Goal: Find specific page/section: Find specific page/section

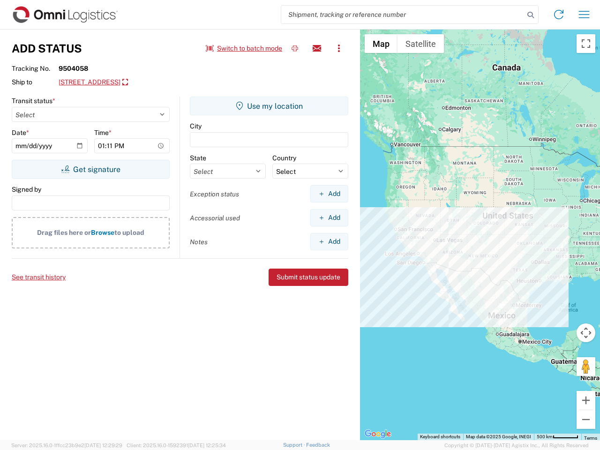
click at [403, 15] on input "search" at bounding box center [402, 15] width 243 height 18
click at [531, 15] on icon at bounding box center [530, 14] width 13 height 13
click at [559, 15] on icon at bounding box center [558, 14] width 15 height 15
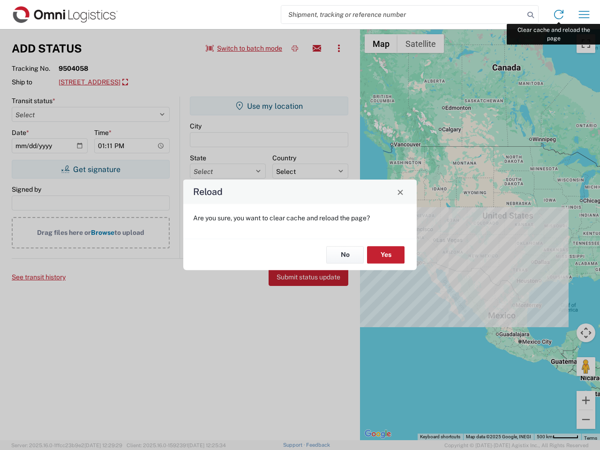
click at [584, 15] on div "Reload Are you sure, you want to clear cache and reload the page? No Yes" at bounding box center [300, 225] width 600 height 450
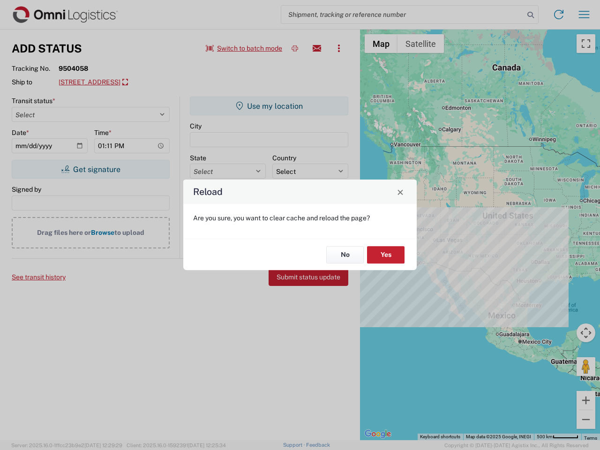
click at [244, 48] on div "Reload Are you sure, you want to clear cache and reload the page? No Yes" at bounding box center [300, 225] width 600 height 450
click at [295, 48] on div "Reload Are you sure, you want to clear cache and reload the page? No Yes" at bounding box center [300, 225] width 600 height 450
click at [317, 48] on div "Reload Are you sure, you want to clear cache and reload the page? No Yes" at bounding box center [300, 225] width 600 height 450
click at [339, 48] on div "Reload Are you sure, you want to clear cache and reload the page? No Yes" at bounding box center [300, 225] width 600 height 450
click at [127, 82] on div "Reload Are you sure, you want to clear cache and reload the page? No Yes" at bounding box center [300, 225] width 600 height 450
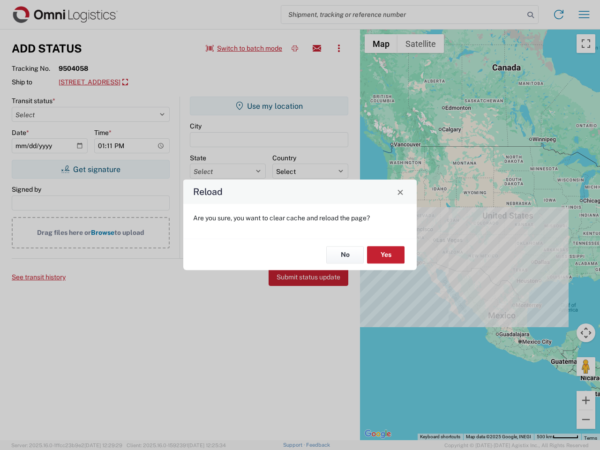
click at [90, 169] on div "Reload Are you sure, you want to clear cache and reload the page? No Yes" at bounding box center [300, 225] width 600 height 450
